Goal: Transaction & Acquisition: Subscribe to service/newsletter

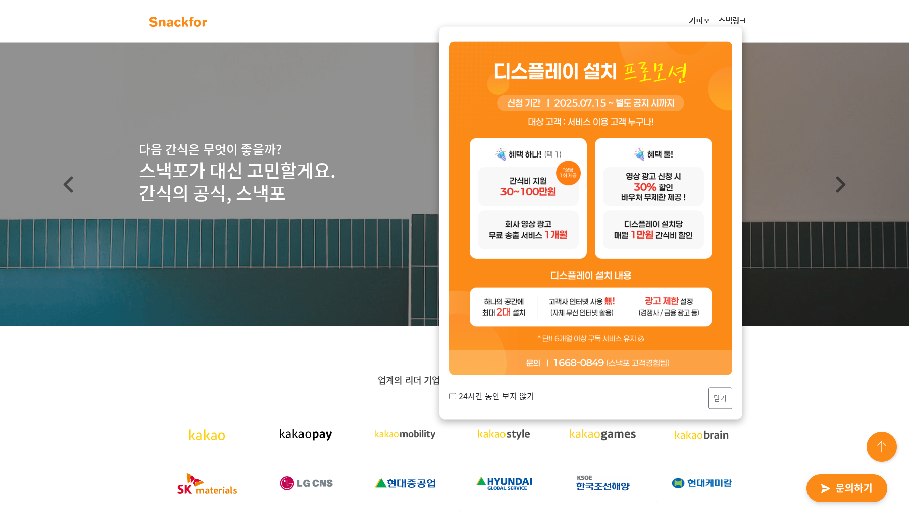
click at [453, 396] on input "24시간 동안 보지 않기" at bounding box center [452, 396] width 7 height 7
checkbox input "true"
click at [721, 407] on button "닫기" at bounding box center [720, 398] width 24 height 22
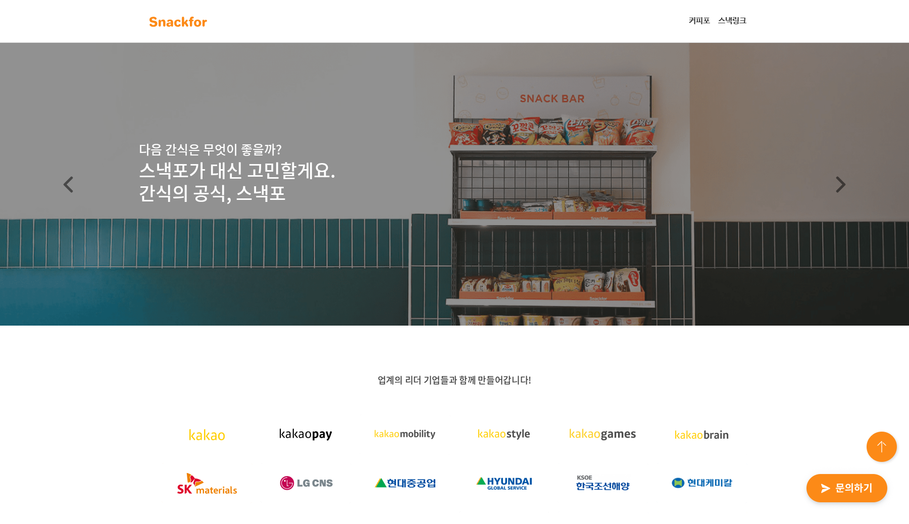
click at [702, 21] on link "커피포" at bounding box center [699, 21] width 29 height 20
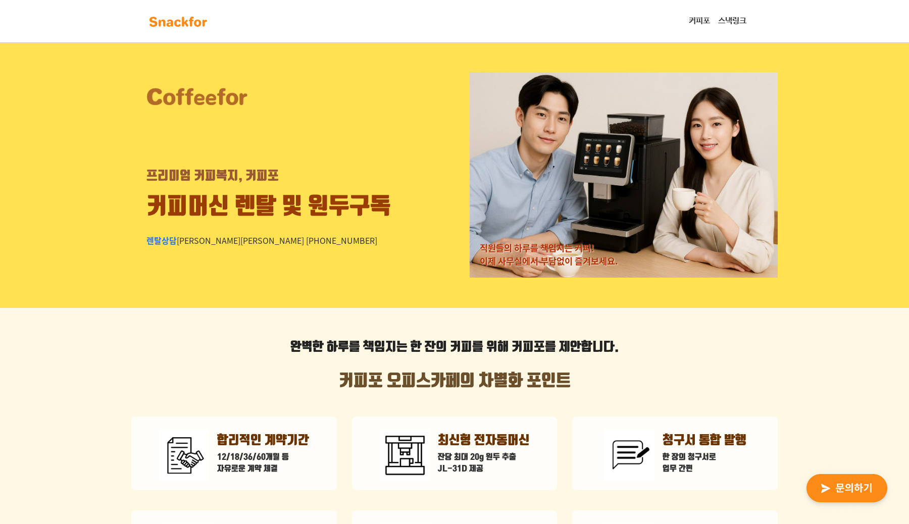
click at [186, 23] on img at bounding box center [178, 22] width 64 height 16
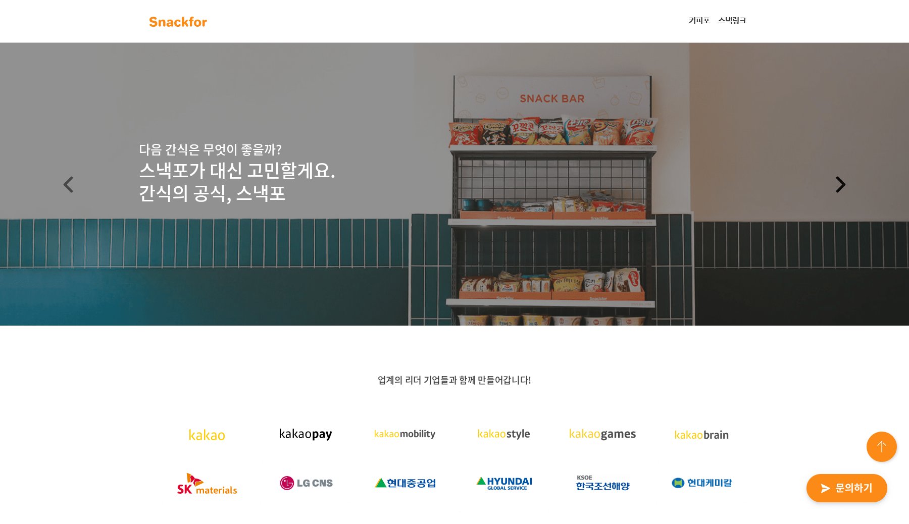
click at [850, 182] on link "Next" at bounding box center [840, 184] width 136 height 283
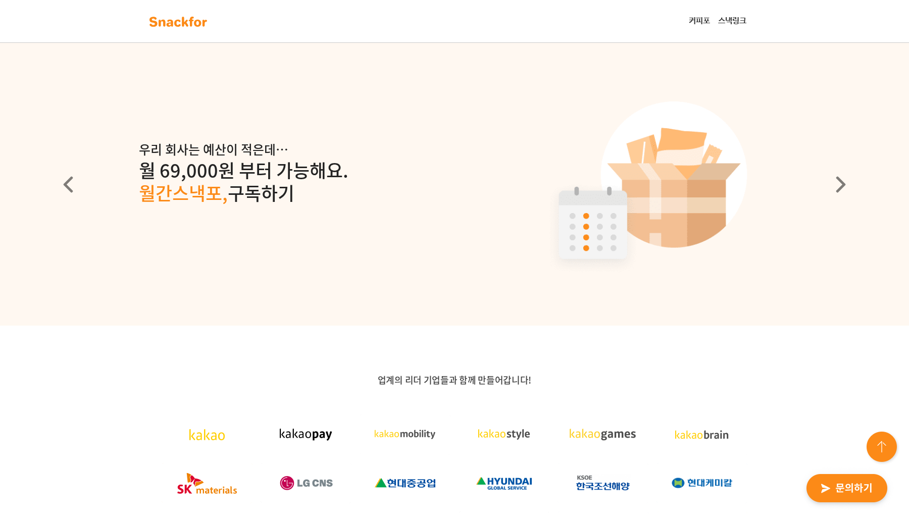
click at [843, 483] on img "button" at bounding box center [846, 488] width 99 height 46
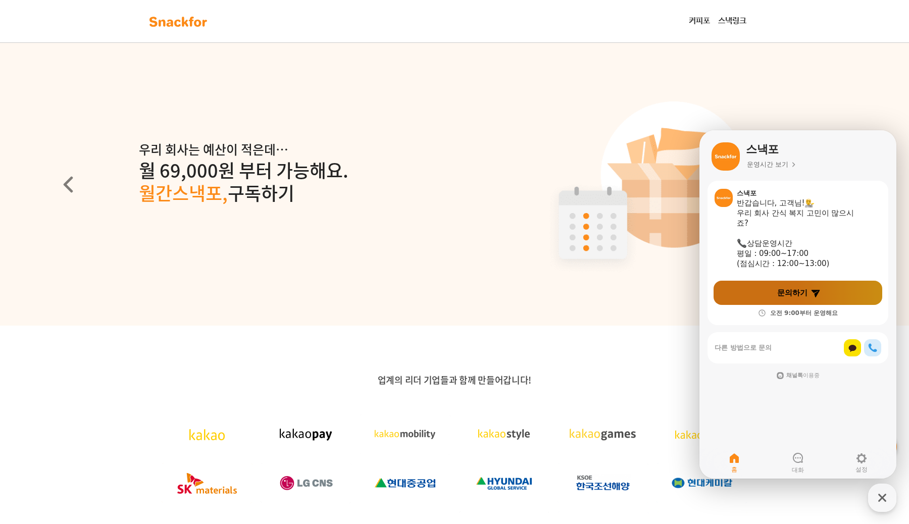
click at [792, 289] on span "문의하기" at bounding box center [792, 293] width 30 height 10
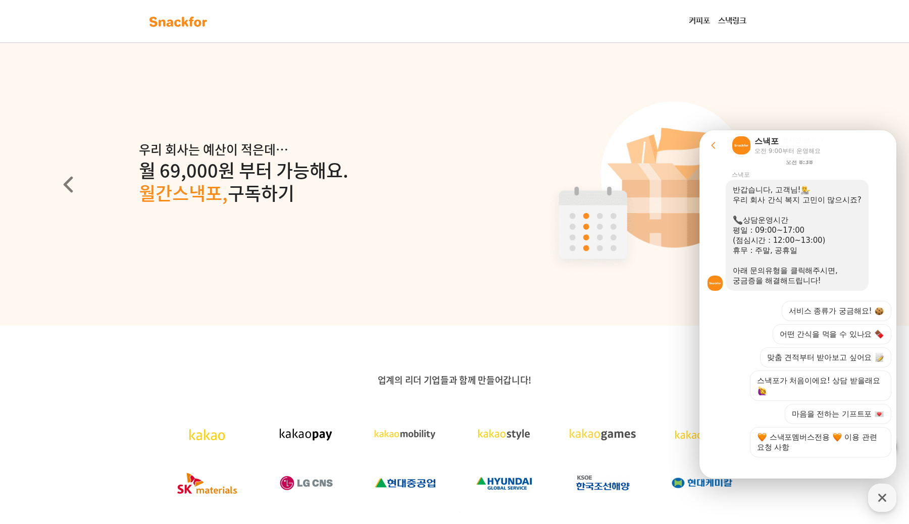
scroll to position [5, 0]
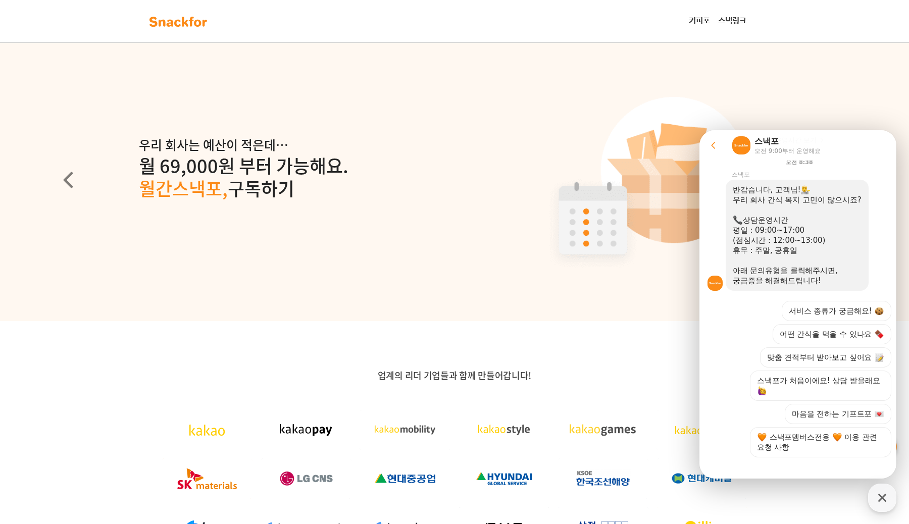
click at [710, 144] on icon at bounding box center [713, 145] width 10 height 10
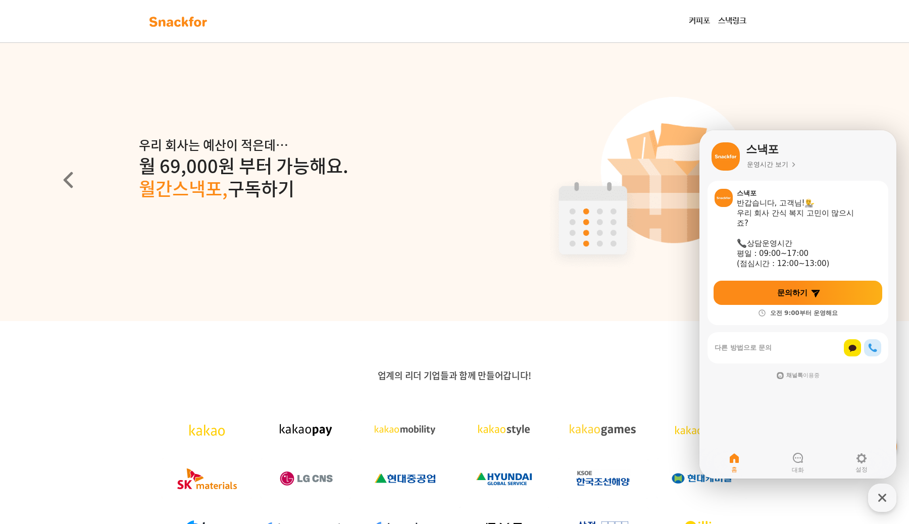
click at [633, 213] on header "우리 회사는 예산이 적은데… 월 69,000원 부터 가능해요. 월간스낵포, 구독하기" at bounding box center [454, 179] width 909 height 283
click at [529, 154] on p "월 69,000원 부터 가능해요. 월간스낵포, 구독하기" at bounding box center [454, 177] width 631 height 46
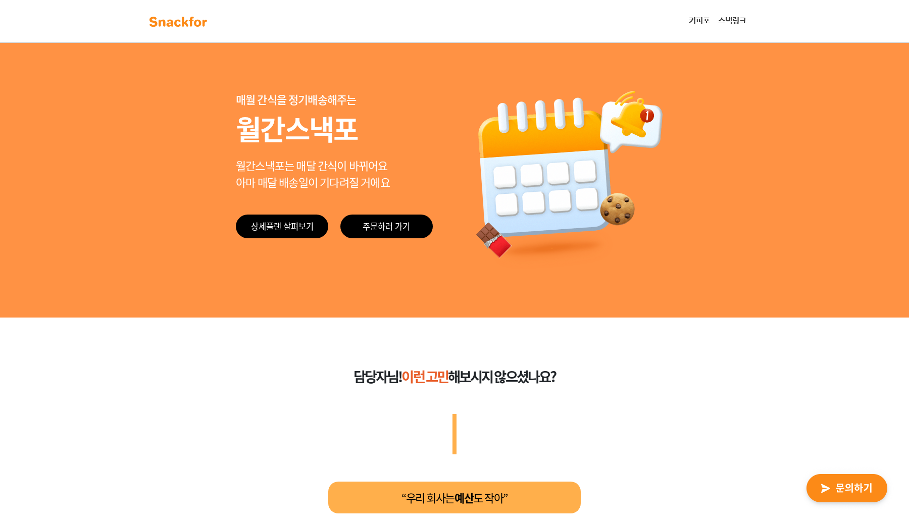
click at [711, 164] on div "매월 간식을 정기배송해주는 월간스낵포 월간스낵포는 매달 간식이 바뀌어요 아마 매달 배송일이 기다려질 거에요 상세플랜 살펴보기 주문하러 가기" at bounding box center [454, 179] width 909 height 275
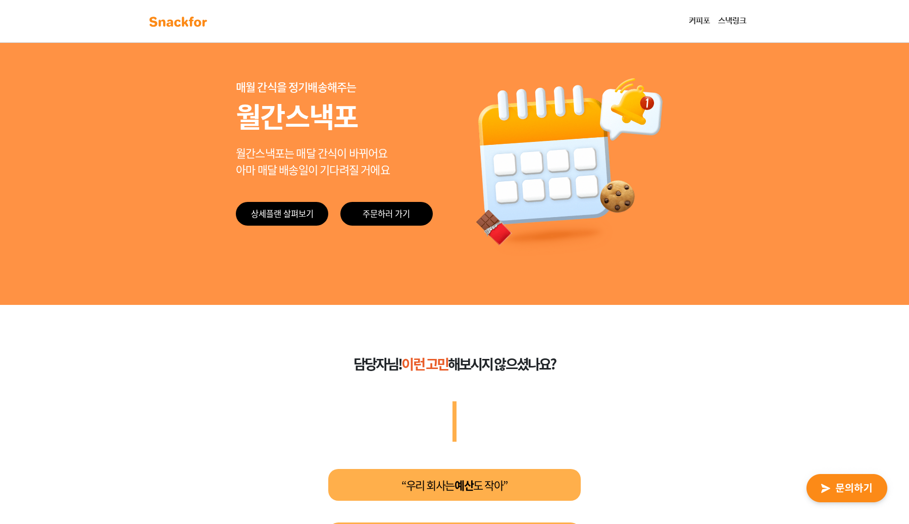
scroll to position [5, 0]
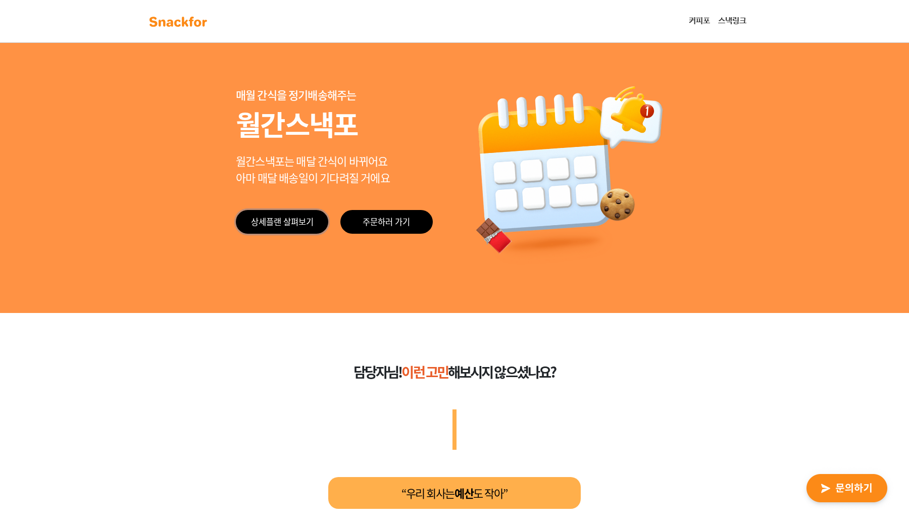
click at [288, 221] on link "상세플랜 살펴보기" at bounding box center [282, 222] width 92 height 24
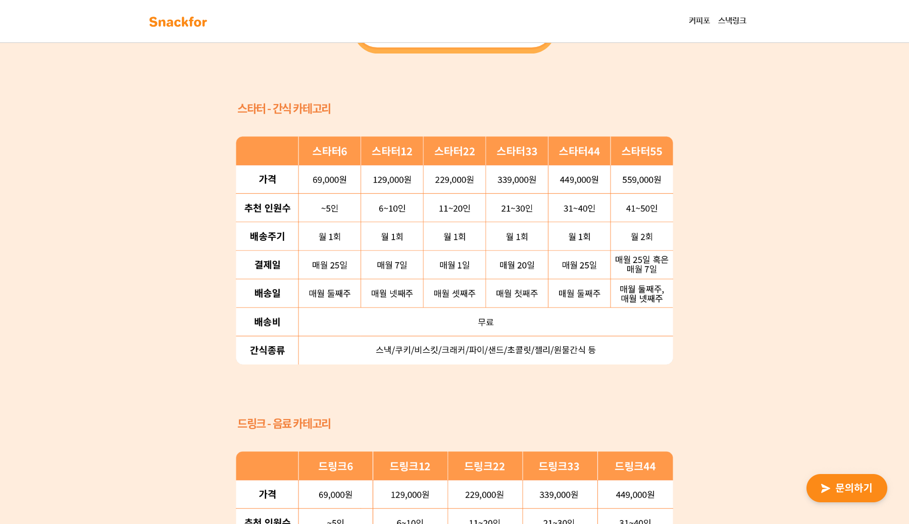
scroll to position [5, 0]
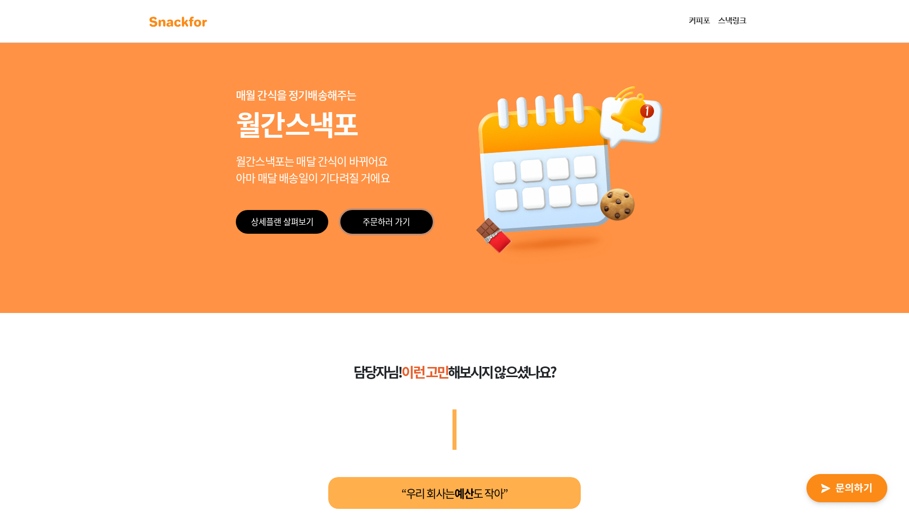
click at [384, 220] on link "주문하러 가기" at bounding box center [386, 222] width 92 height 24
click at [181, 23] on img at bounding box center [178, 22] width 64 height 16
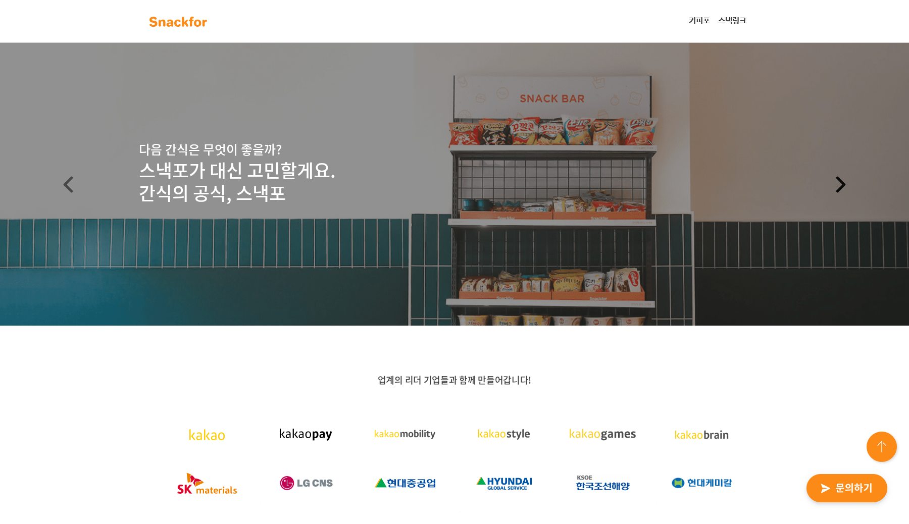
click at [845, 184] on span at bounding box center [840, 184] width 16 height 17
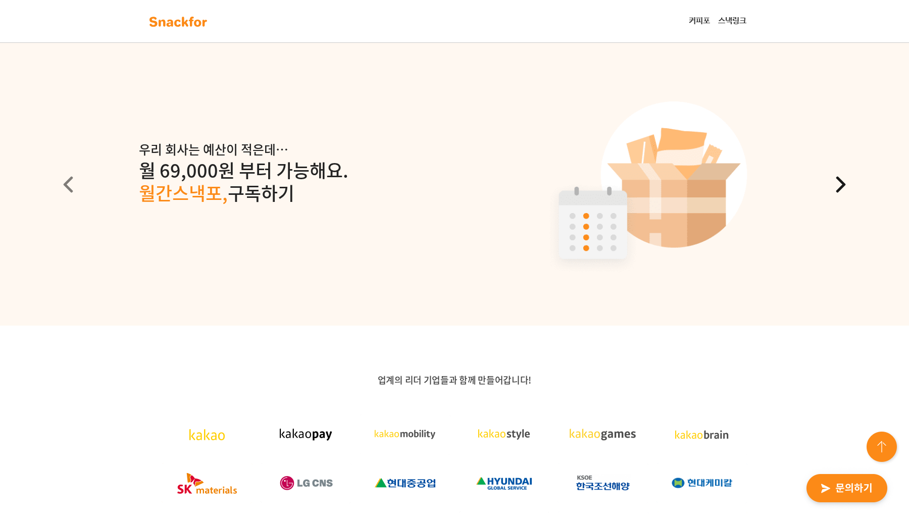
click at [845, 184] on span at bounding box center [840, 184] width 16 height 17
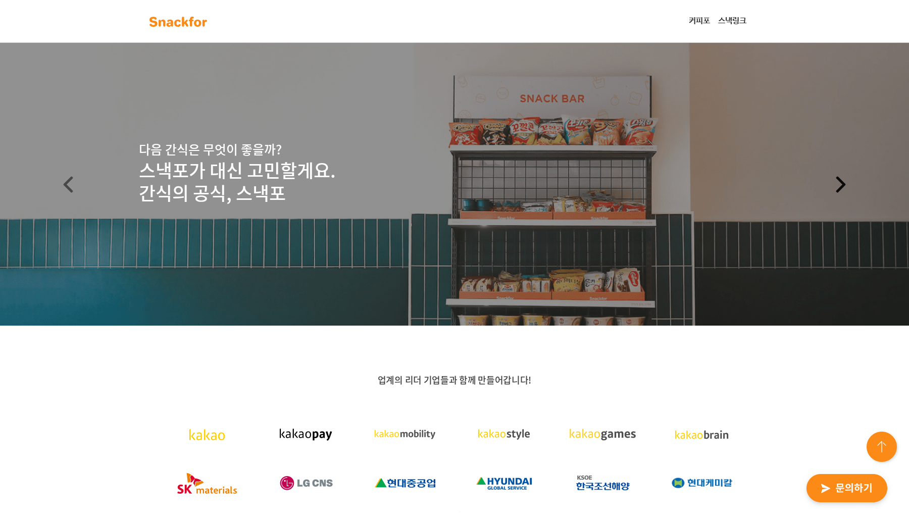
click at [845, 184] on span at bounding box center [840, 184] width 16 height 17
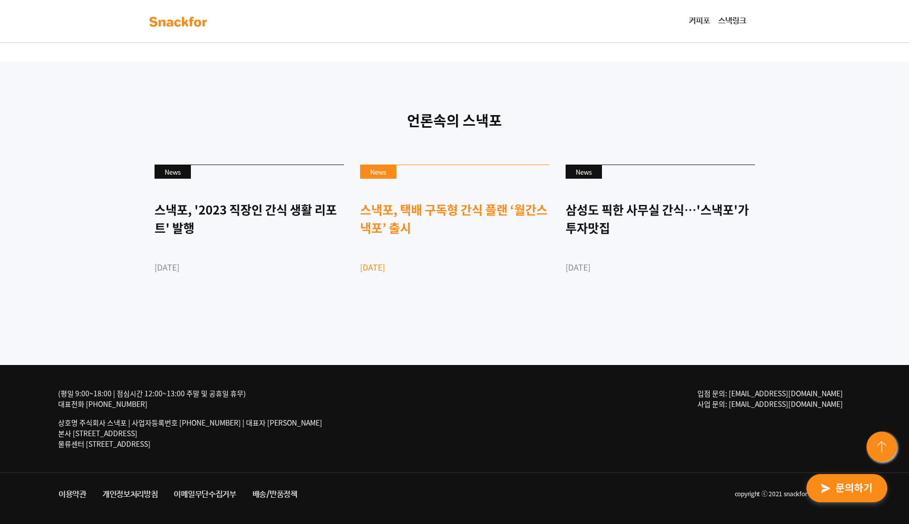
scroll to position [2603, 0]
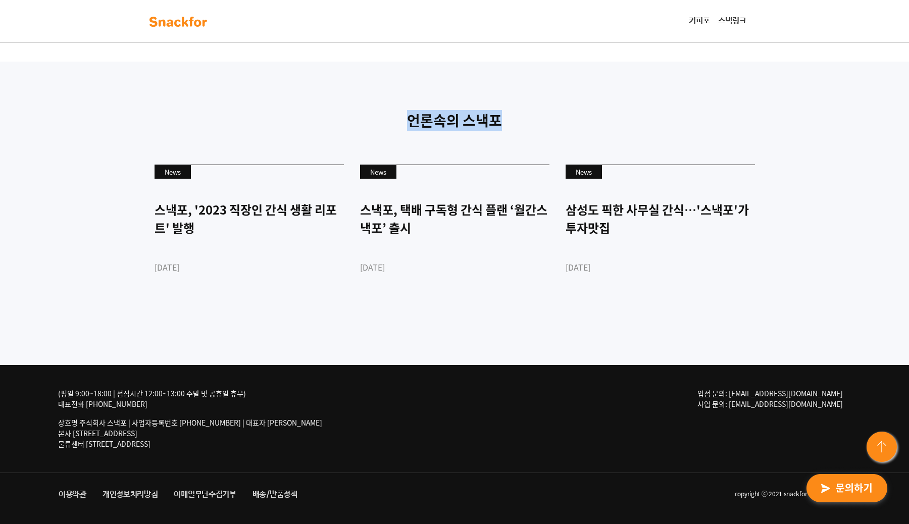
drag, startPoint x: 456, startPoint y: 210, endPoint x: 527, endPoint y: 210, distance: 70.2
click at [527, 131] on p "언론속의 스낵포" at bounding box center [454, 120] width 616 height 21
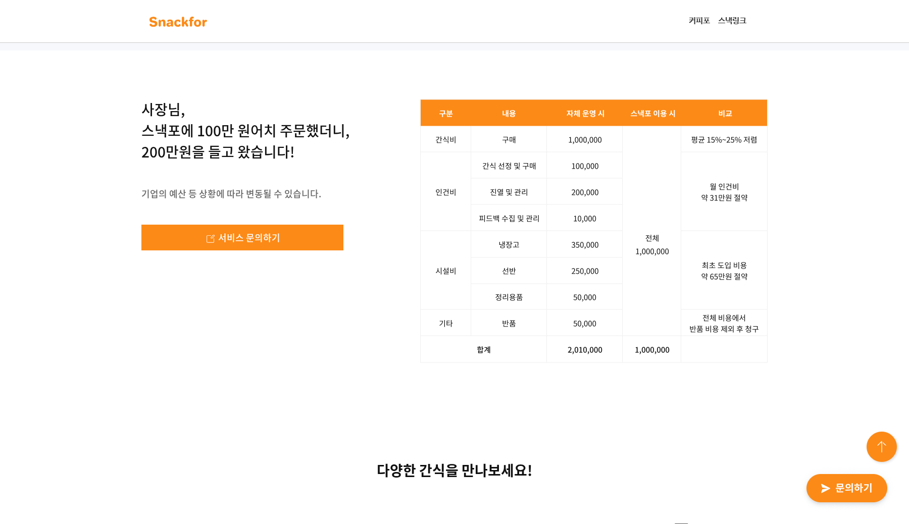
scroll to position [1473, 0]
